Goal: Task Accomplishment & Management: Use online tool/utility

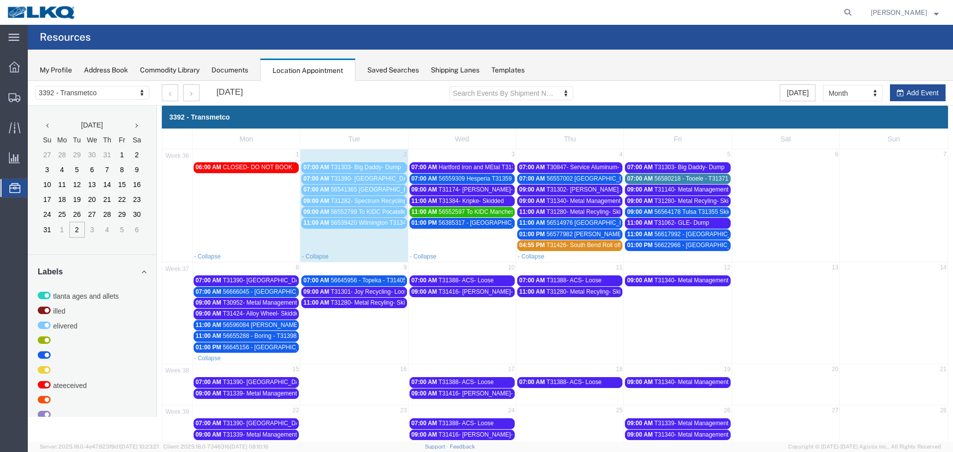
click at [496, 165] on span "Hartford Iron and MEtal T31366 Dump" at bounding box center [489, 167] width 100 height 7
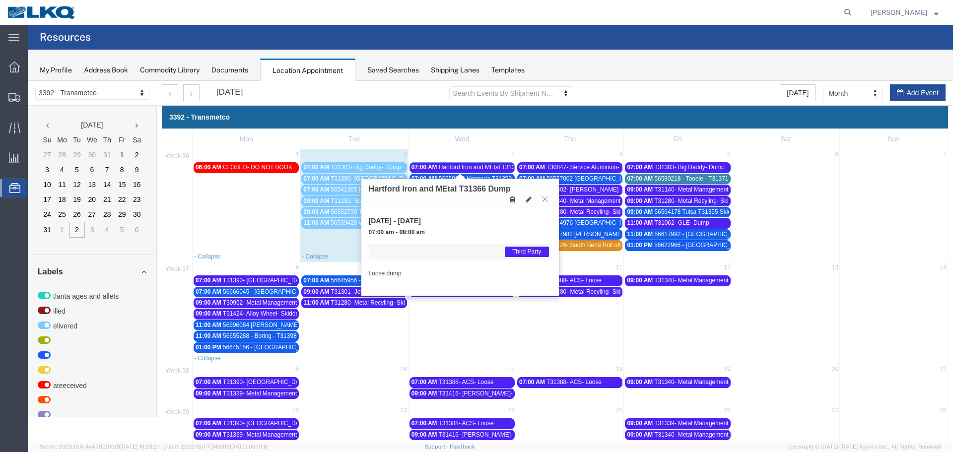
click at [544, 199] on icon at bounding box center [544, 199] width 5 height 6
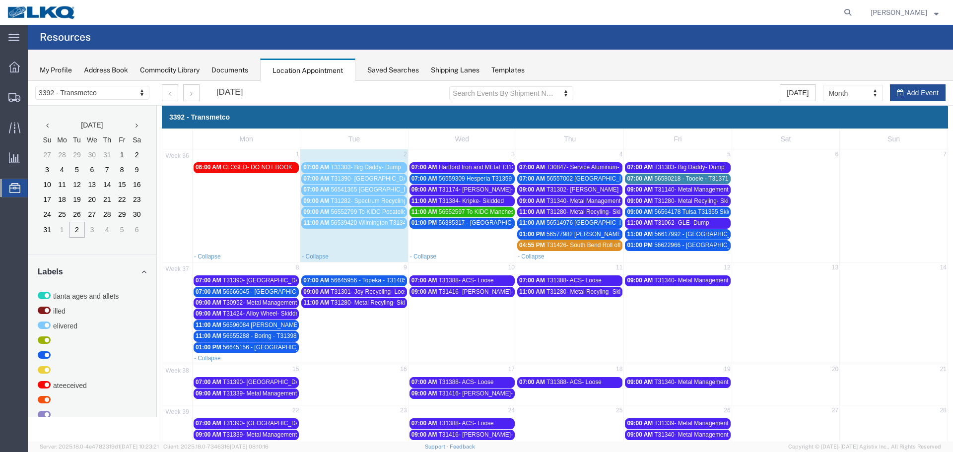
click at [487, 179] on span "56559309 Hesperia T31359 Skidded" at bounding box center [487, 178] width 96 height 7
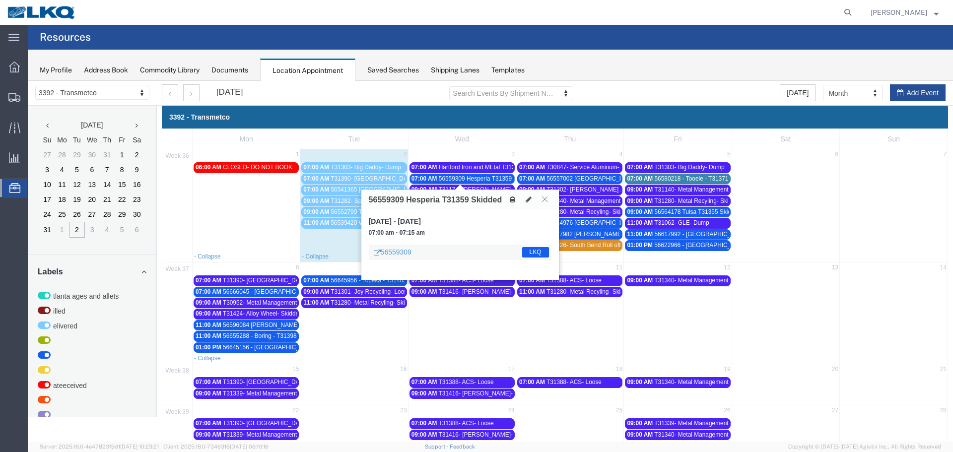
click at [543, 201] on icon at bounding box center [544, 199] width 5 height 6
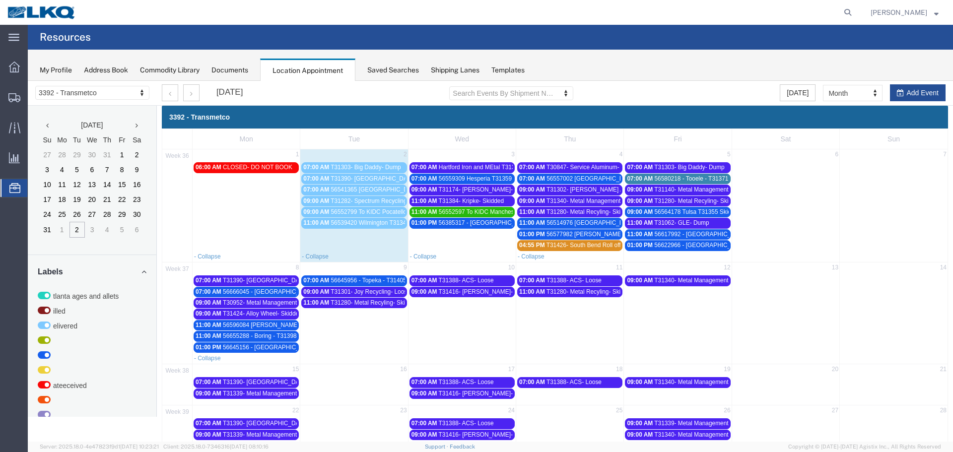
click at [477, 187] on span "T31174- [PERSON_NAME]- Skidded" at bounding box center [487, 189] width 97 height 7
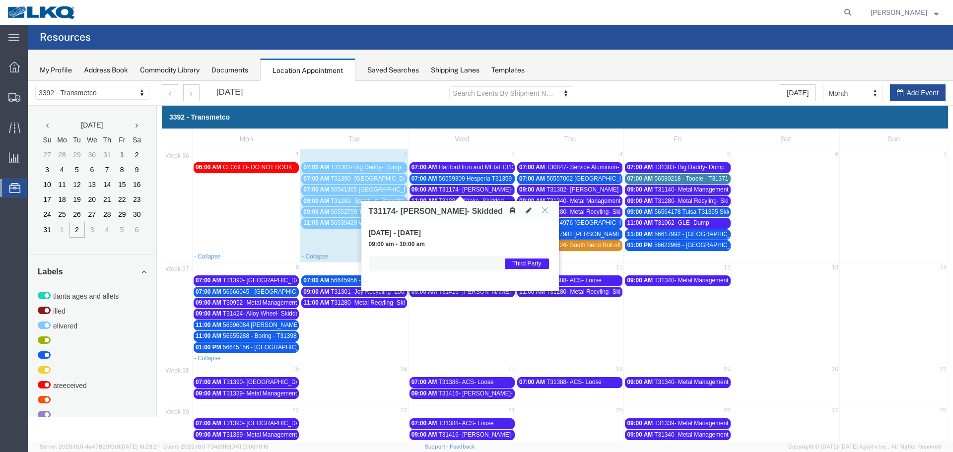
drag, startPoint x: 543, startPoint y: 211, endPoint x: 525, endPoint y: 204, distance: 18.7
click at [543, 211] on icon at bounding box center [544, 210] width 5 height 6
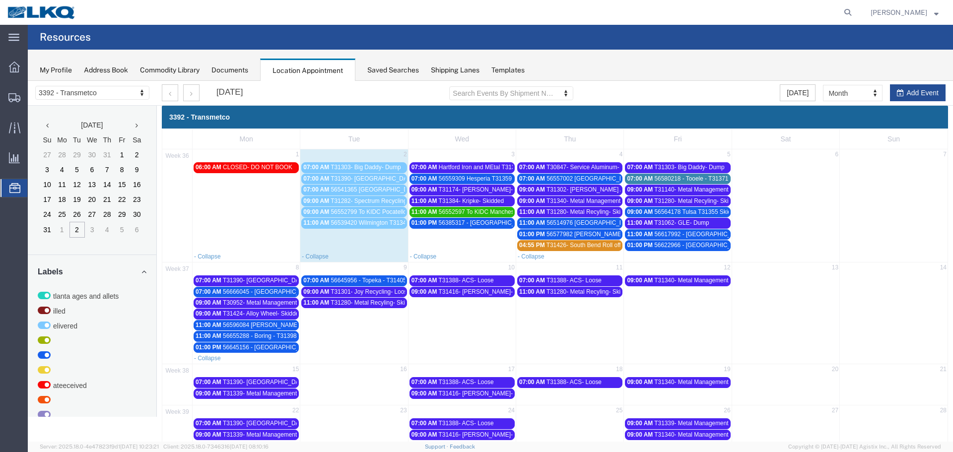
click at [489, 198] on span "T31384- Kripke- Skidded" at bounding box center [472, 201] width 66 height 7
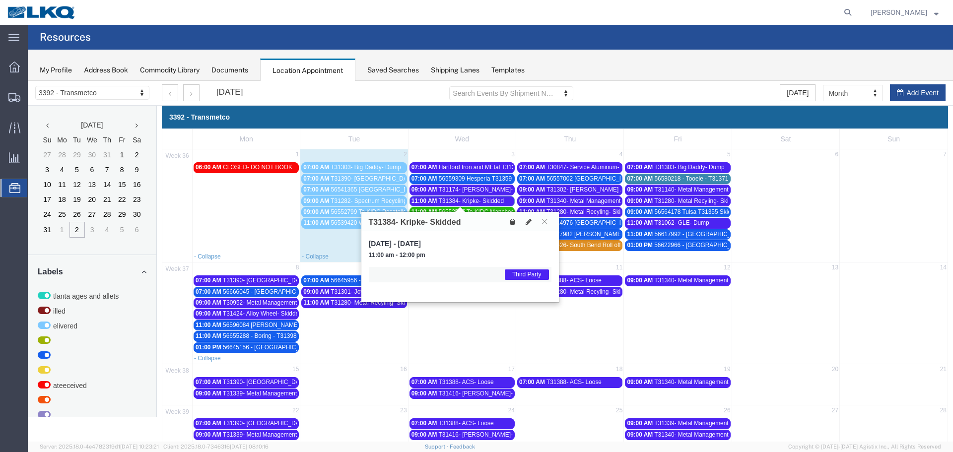
click at [543, 222] on icon at bounding box center [544, 221] width 5 height 6
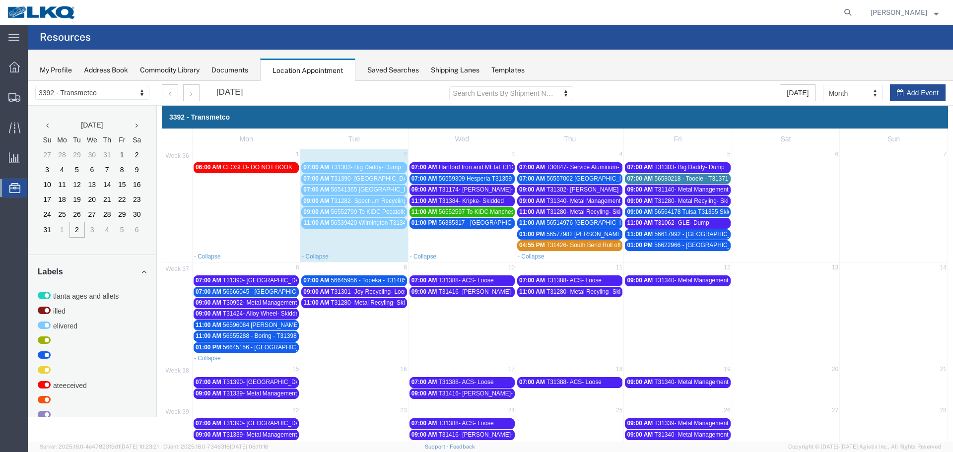
click at [486, 221] on span "56385317 - [GEOGRAPHIC_DATA] - T31252 - Palletized" at bounding box center [513, 222] width 149 height 7
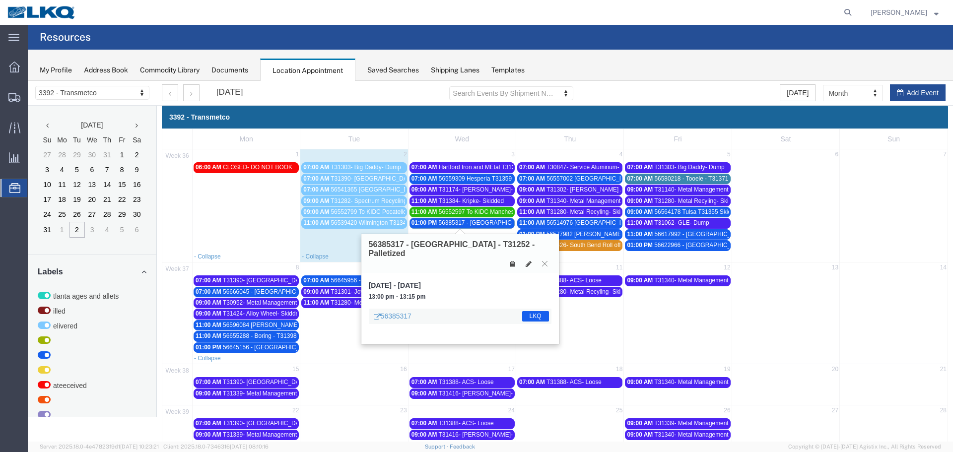
drag, startPoint x: 547, startPoint y: 256, endPoint x: 542, endPoint y: 255, distance: 5.2
click at [543, 261] on icon at bounding box center [544, 264] width 5 height 6
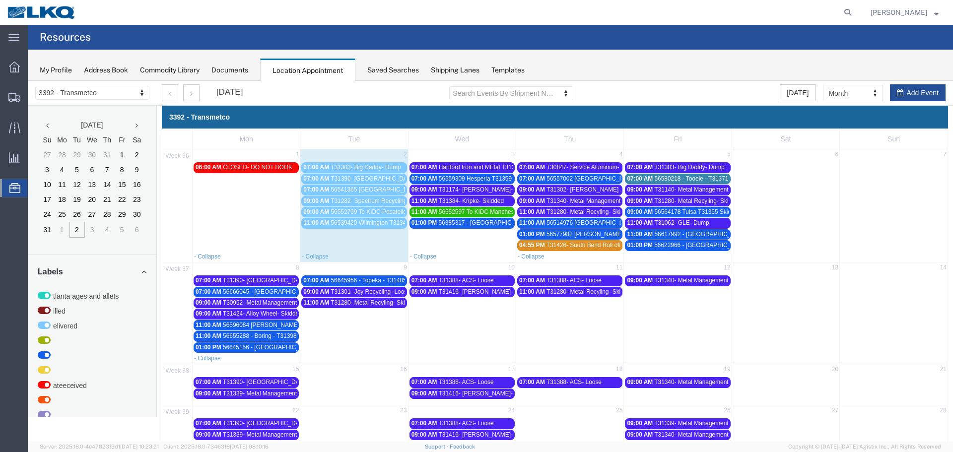
click at [659, 233] on span "56617992 - [GEOGRAPHIC_DATA] - T31385 - Palletized" at bounding box center [728, 234] width 149 height 7
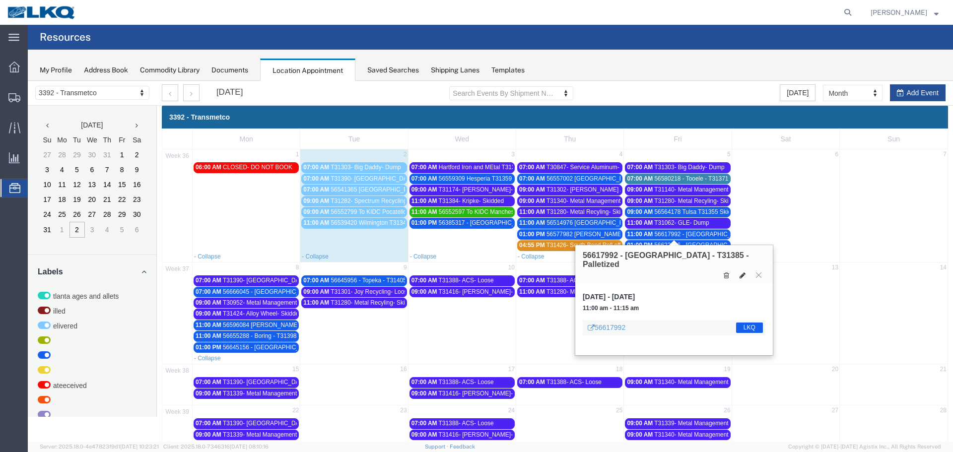
click at [742, 272] on icon at bounding box center [743, 275] width 6 height 7
select select "1"
select select "22"
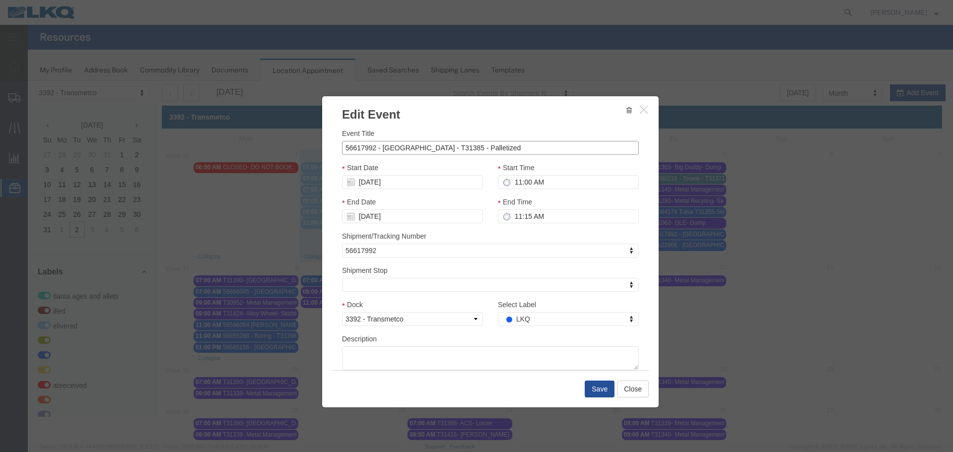
select select
drag, startPoint x: 373, startPoint y: 229, endPoint x: 345, endPoint y: 148, distance: 85.9
click at [346, 148] on input "56617992 - [GEOGRAPHIC_DATA] - T31385 - Palletized" at bounding box center [490, 148] width 297 height 14
click at [343, 148] on input "56617992 - [GEOGRAPHIC_DATA] - T31385 - Palletized" at bounding box center [490, 148] width 297 height 14
type input "nsfer pallet"
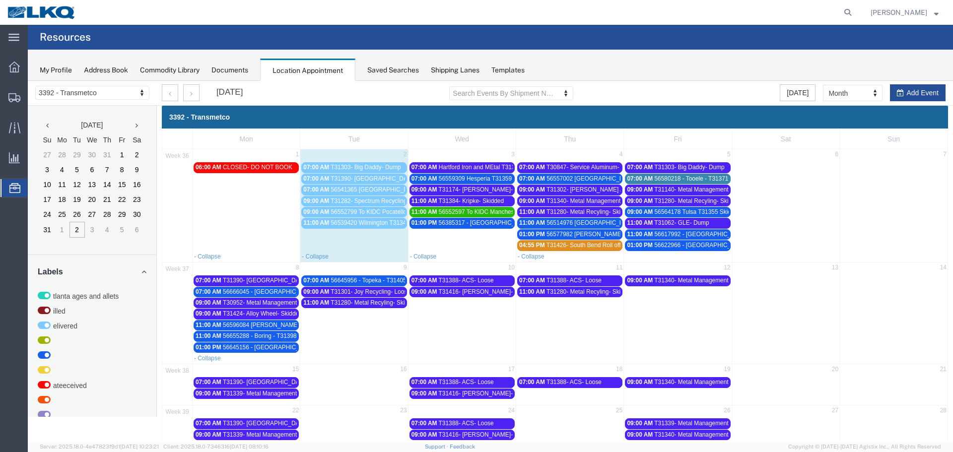
click at [674, 234] on span "56617992 - [GEOGRAPHIC_DATA] - T31385 - Palletized" at bounding box center [728, 234] width 149 height 7
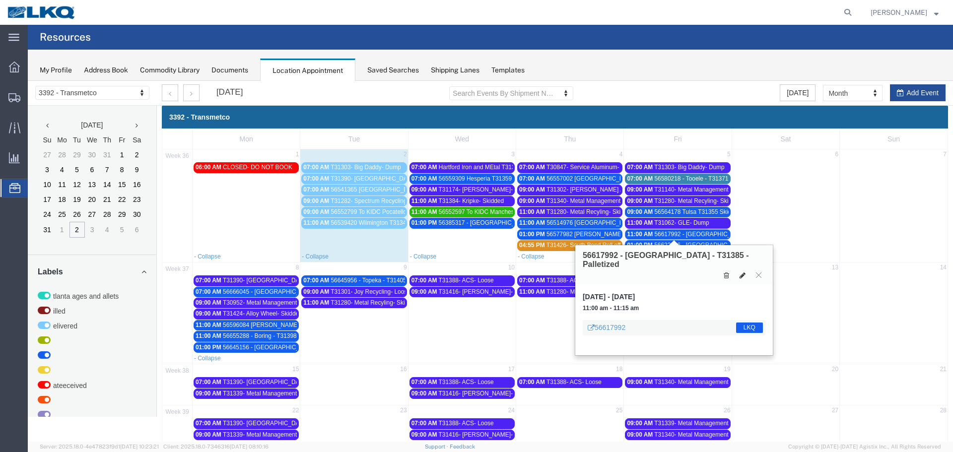
click at [740, 272] on icon at bounding box center [743, 275] width 6 height 7
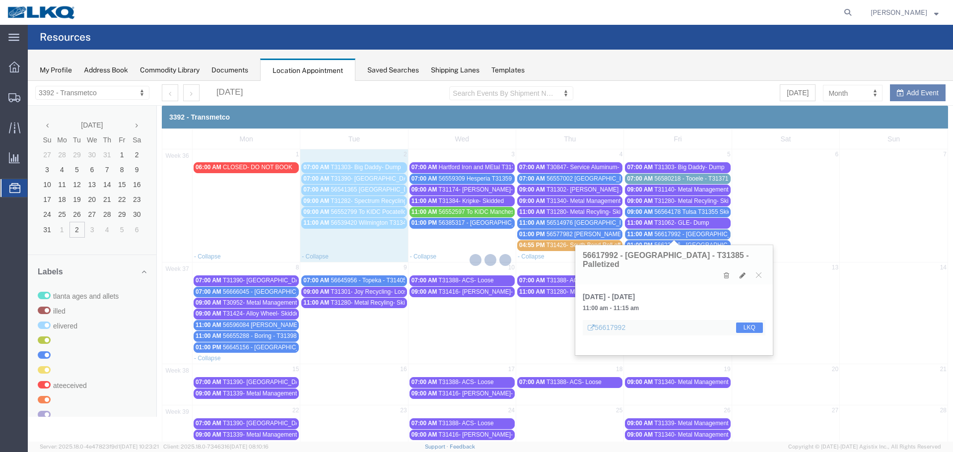
select select "100"
select select "1"
select select "22"
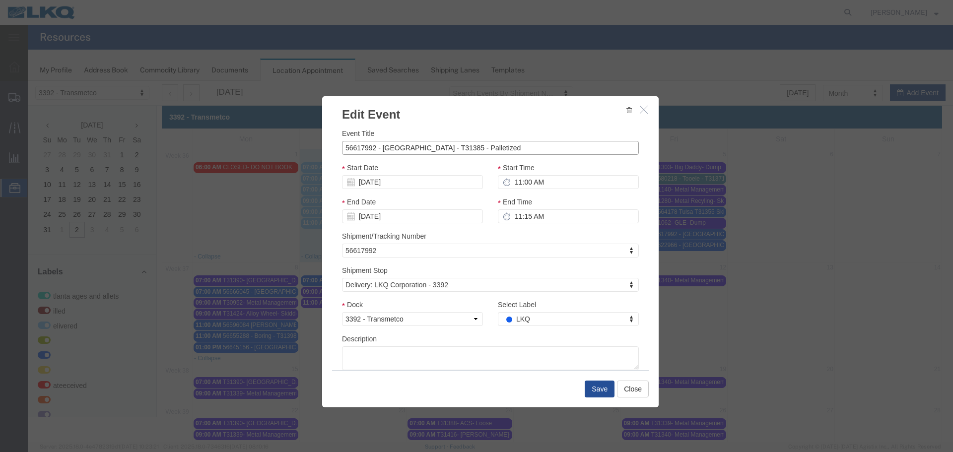
click at [354, 148] on input "56617992 - [GEOGRAPHIC_DATA] - T31385 - Palletized" at bounding box center [490, 148] width 297 height 14
click at [343, 147] on input "56617992 - [GEOGRAPHIC_DATA] - T31385 - Palletized" at bounding box center [490, 148] width 297 height 14
type input "1 transfer pallet 56617992 - [GEOGRAPHIC_DATA] - T31385 - Palletized"
type input "tr"
select select "21"
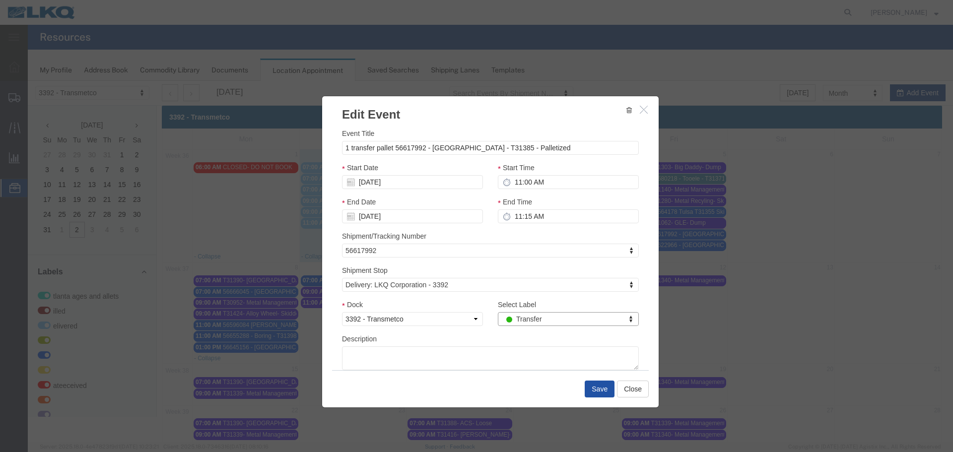
click at [595, 386] on button "Save" at bounding box center [600, 389] width 30 height 17
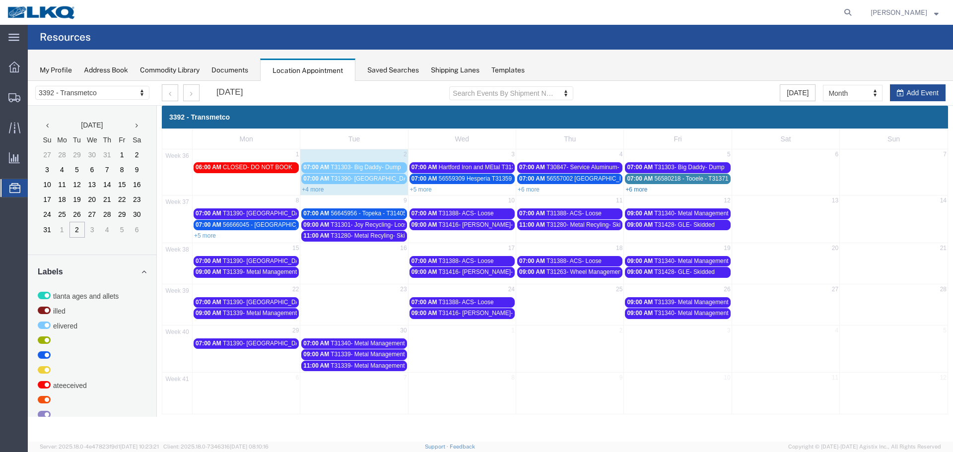
click at [637, 188] on link "+6 more" at bounding box center [637, 189] width 22 height 7
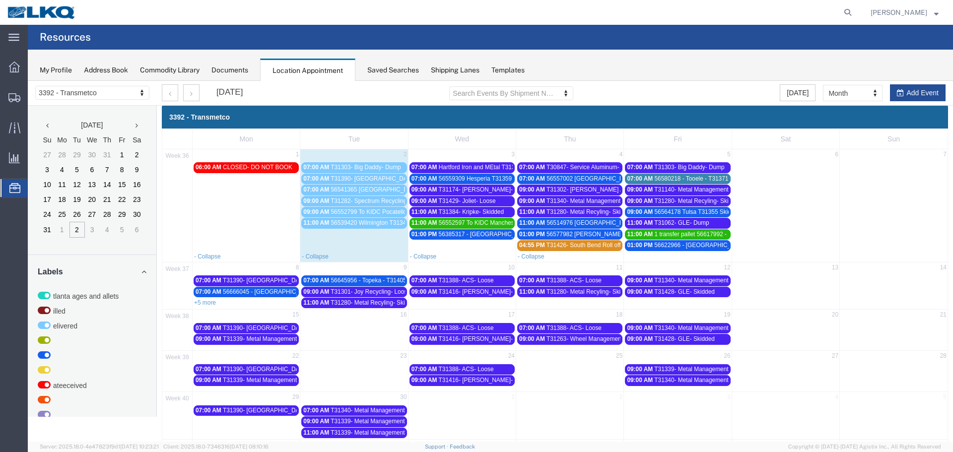
click at [476, 199] on span "T31429- Joliet- Loose" at bounding box center [467, 201] width 57 height 7
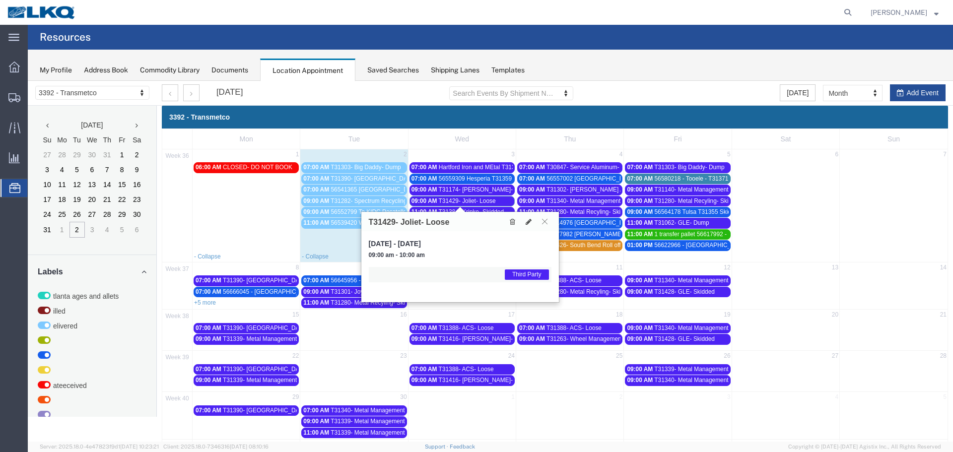
click at [543, 220] on icon at bounding box center [544, 221] width 5 height 6
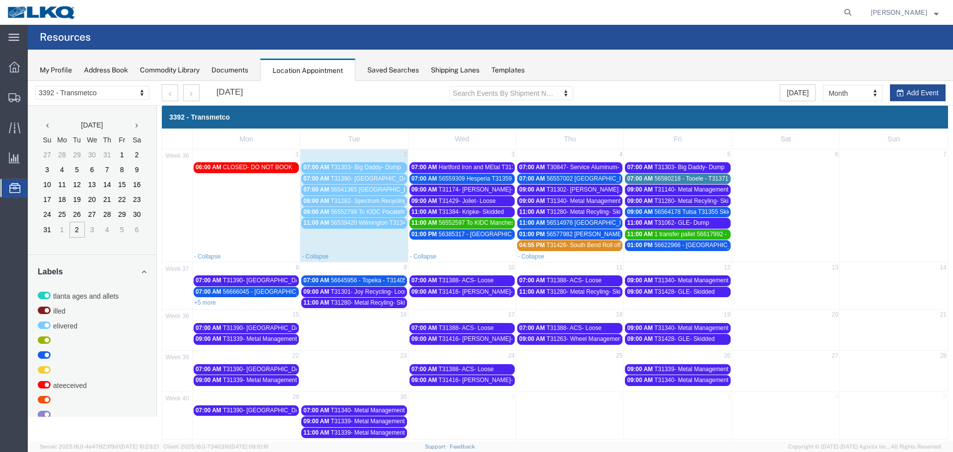
click at [557, 189] on span "T31302- [PERSON_NAME] Aluminum- Loose" at bounding box center [607, 189] width 120 height 7
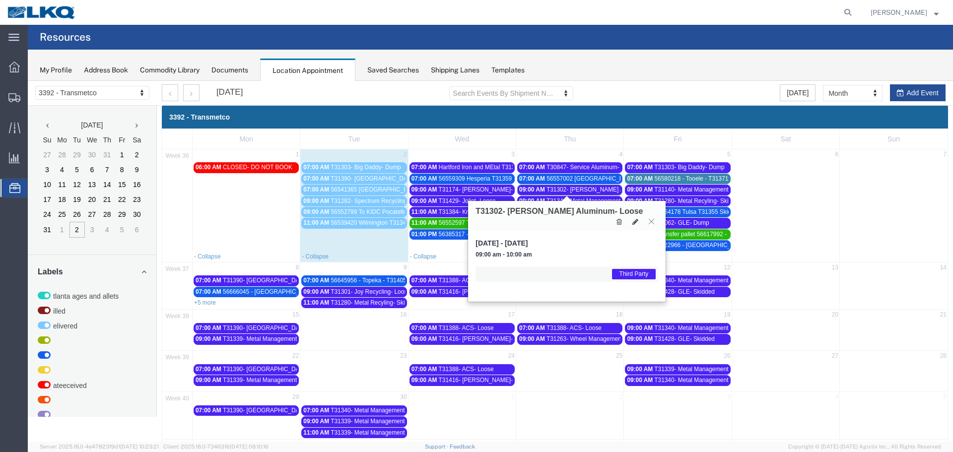
click at [649, 218] on icon at bounding box center [651, 221] width 5 height 6
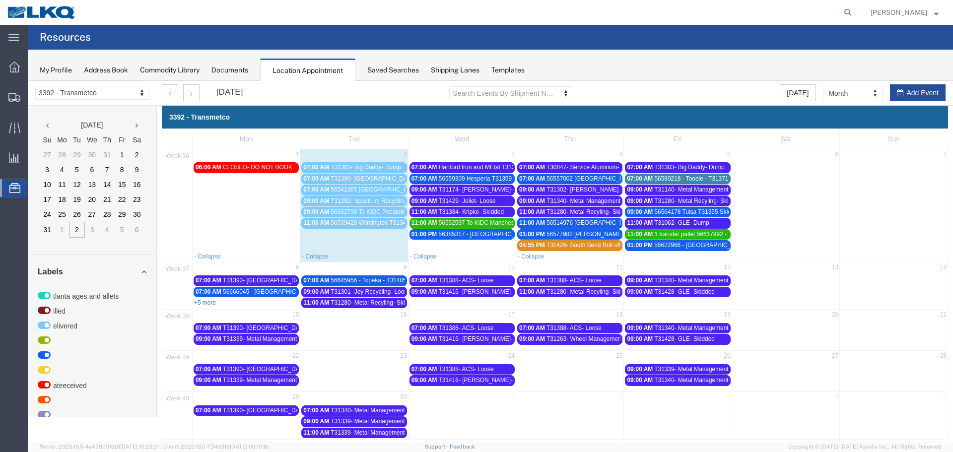
click at [210, 303] on link "+5 more" at bounding box center [205, 302] width 22 height 7
